Goal: Navigation & Orientation: Find specific page/section

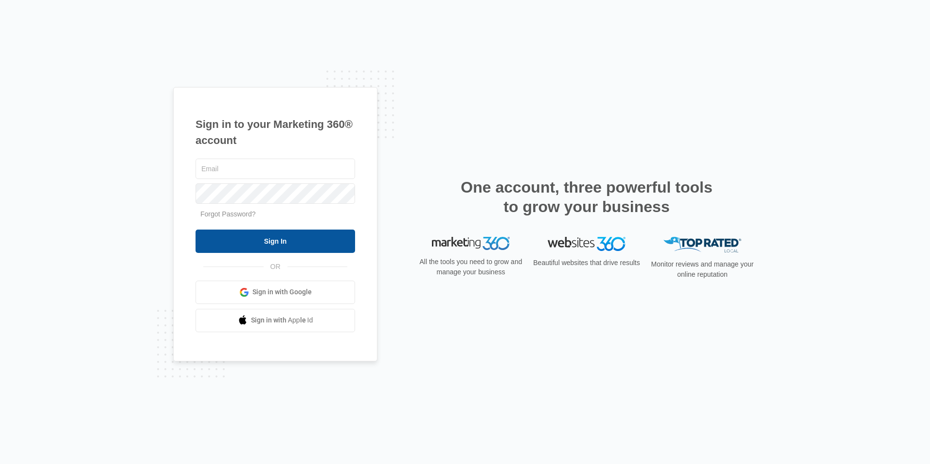
type input "[PERSON_NAME][EMAIL_ADDRESS][DOMAIN_NAME]"
click at [280, 239] on input "Sign In" at bounding box center [276, 241] width 160 height 23
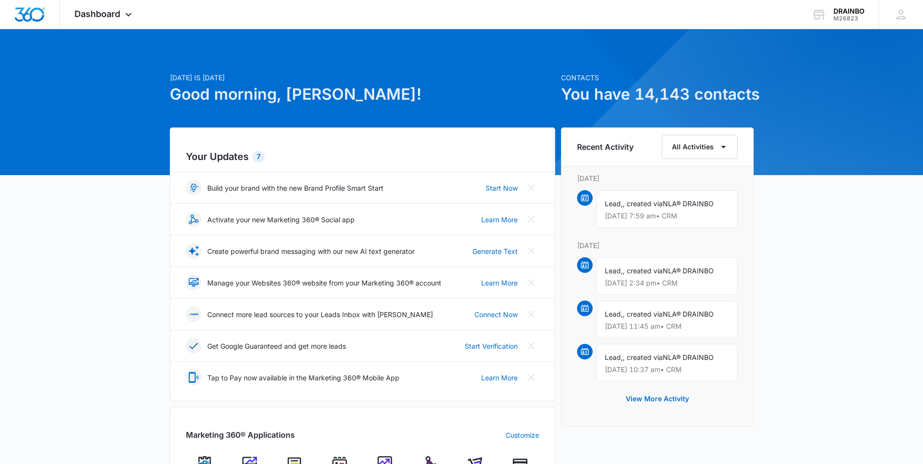
click at [598, 148] on h6 "Recent Activity" at bounding box center [605, 147] width 56 height 12
click at [719, 145] on icon "button" at bounding box center [724, 147] width 12 height 12
click at [683, 192] on div "Account" at bounding box center [693, 193] width 39 height 7
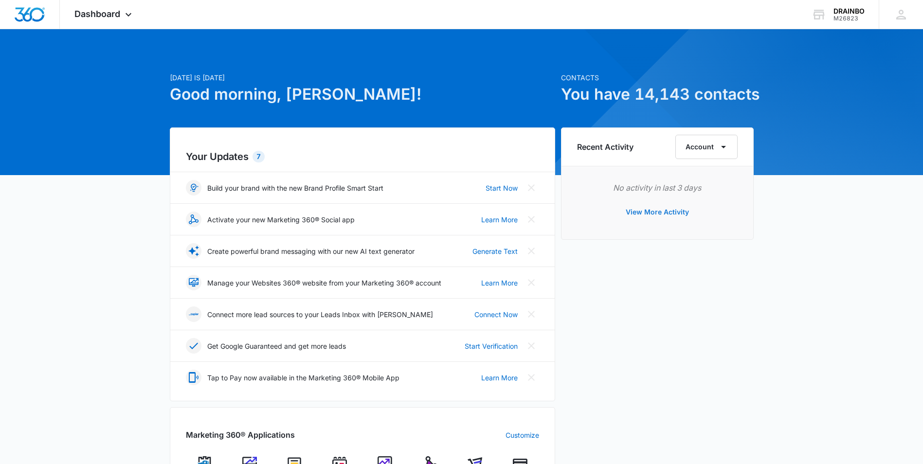
click at [666, 213] on button "View More Activity" at bounding box center [657, 211] width 83 height 23
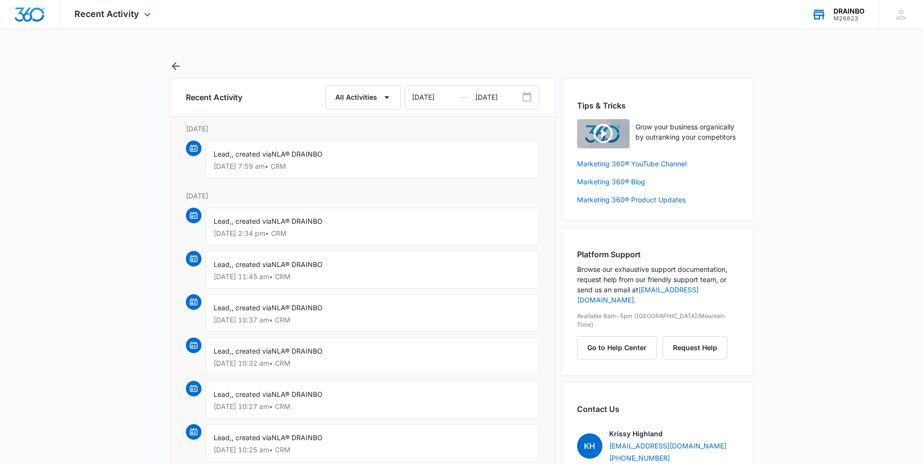
click at [847, 12] on div "DRAINBO" at bounding box center [848, 11] width 31 height 8
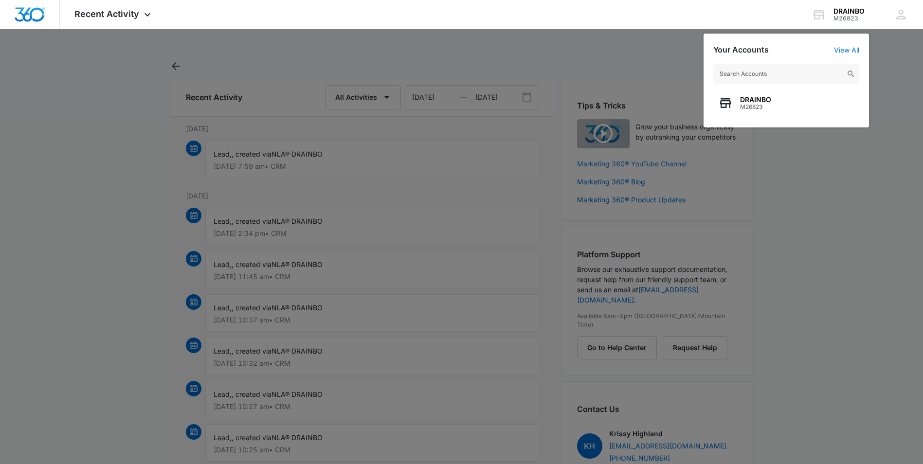
click at [683, 162] on div at bounding box center [461, 232] width 923 height 464
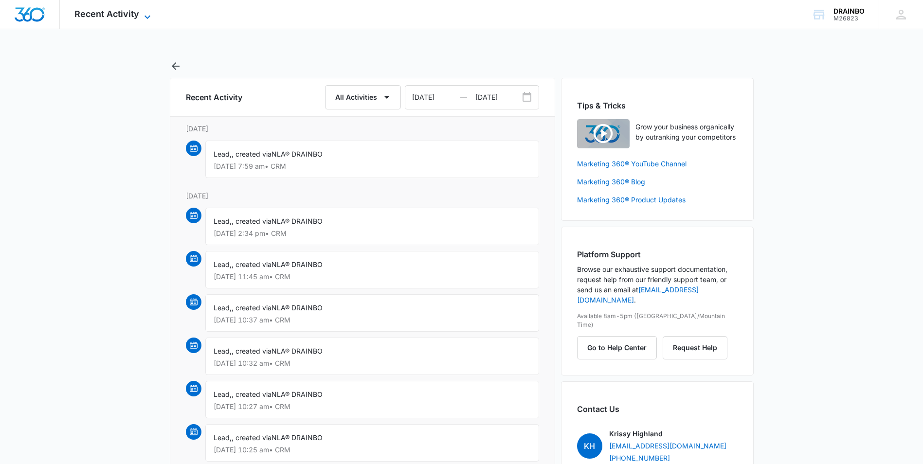
click at [146, 12] on icon at bounding box center [148, 17] width 12 height 12
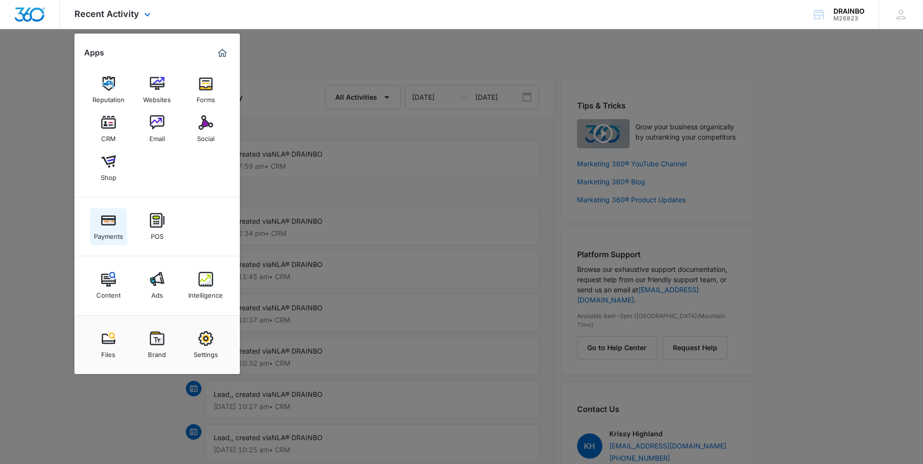
click at [108, 222] on img at bounding box center [108, 220] width 15 height 15
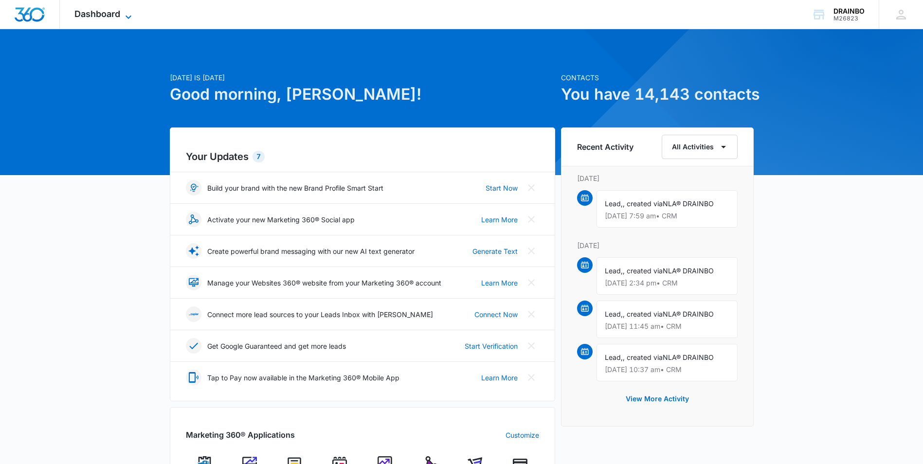
click at [129, 16] on icon at bounding box center [129, 17] width 12 height 12
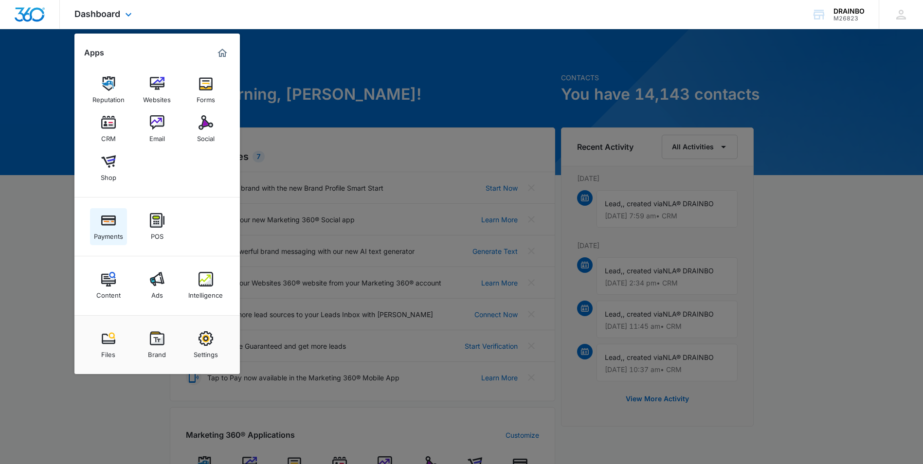
click at [111, 219] on img at bounding box center [108, 220] width 15 height 15
